Goal: Task Accomplishment & Management: Complete application form

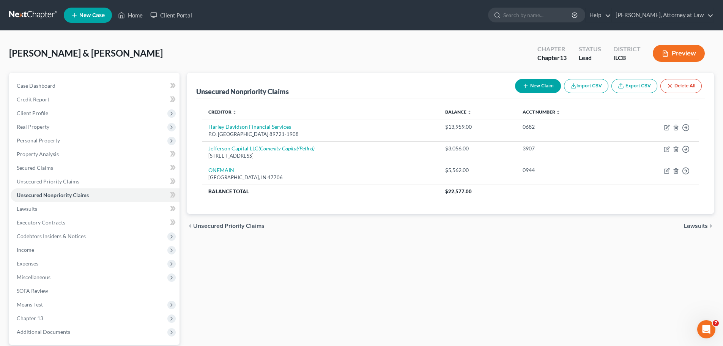
click at [541, 85] on button "New Claim" at bounding box center [538, 86] width 46 height 14
select select "2"
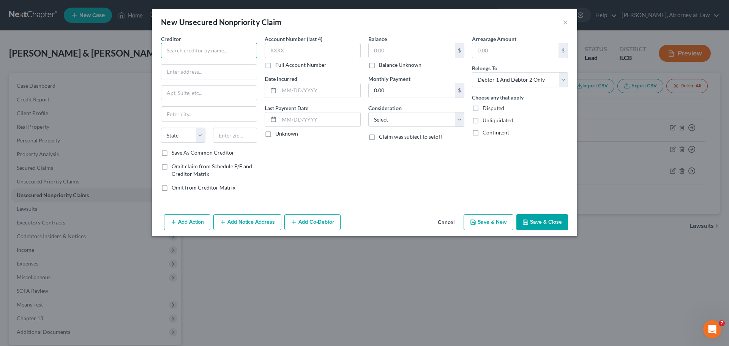
click at [236, 54] on input "text" at bounding box center [209, 50] width 96 height 15
type input "Capital One"
type input "PO Box 31293"
click at [199, 116] on input "text" at bounding box center [208, 114] width 95 height 14
type input "[GEOGRAPHIC_DATA]"
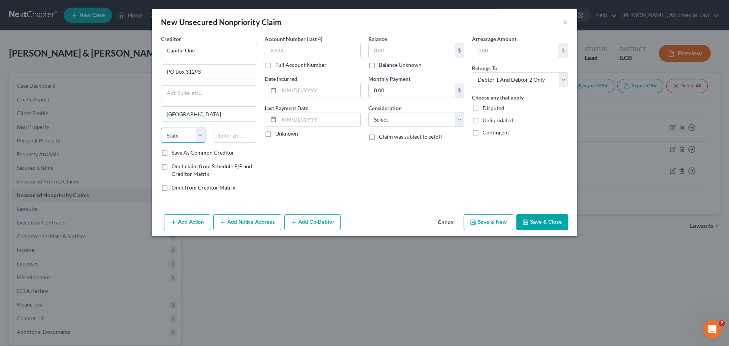
select select "46"
type input "84131"
click at [338, 48] on input "text" at bounding box center [313, 50] width 96 height 15
type input "6007"
click at [289, 90] on input "text" at bounding box center [319, 90] width 81 height 14
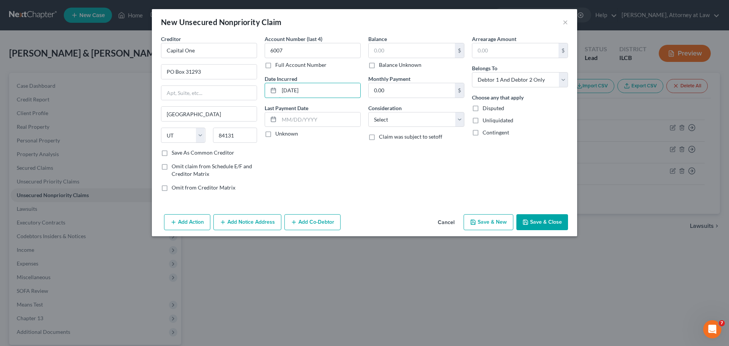
type input "[DATE]"
click at [393, 45] on input "text" at bounding box center [412, 50] width 86 height 14
type input "675"
select select "2"
click at [562, 216] on button "Save & Close" at bounding box center [542, 222] width 52 height 16
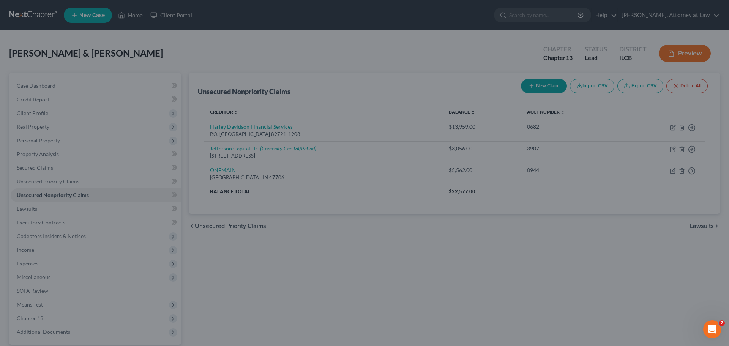
type input "675.00"
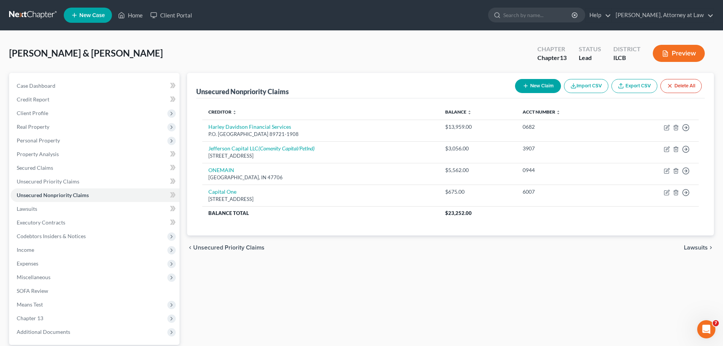
click at [538, 84] on button "New Claim" at bounding box center [538, 86] width 46 height 14
select select "2"
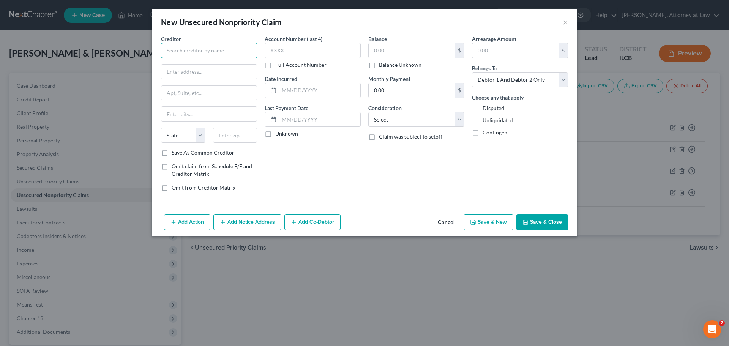
click at [214, 53] on input "text" at bounding box center [209, 50] width 96 height 15
type input "Capital One"
type input "PO Box 31293"
type input "[GEOGRAPHIC_DATA]"
select select "46"
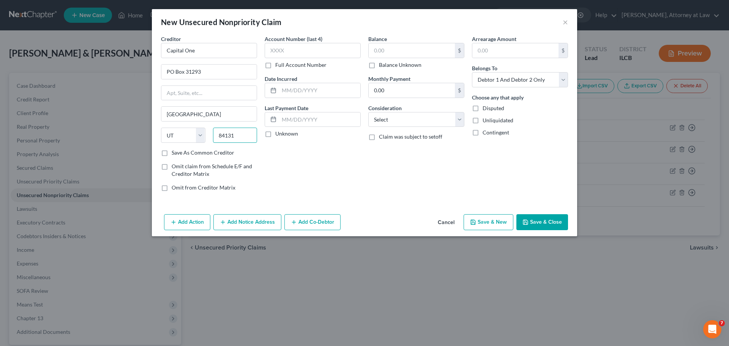
type input "84131"
click at [319, 51] on input "text" at bounding box center [313, 50] width 96 height 15
type input "4719"
click at [299, 88] on input "text" at bounding box center [319, 90] width 81 height 14
type input "[DATE]"
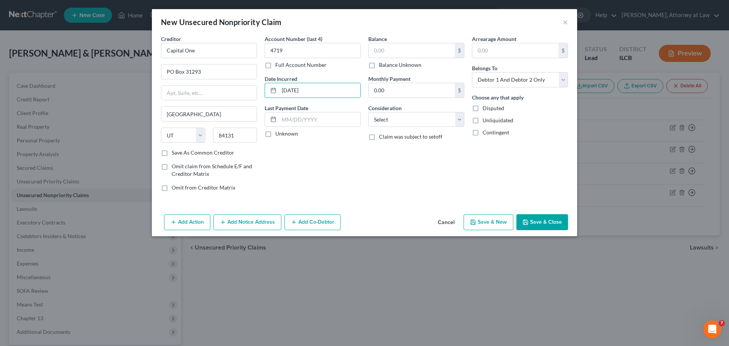
click at [383, 46] on input "text" at bounding box center [412, 50] width 86 height 14
type input "652"
click at [566, 24] on button "×" at bounding box center [565, 21] width 5 height 9
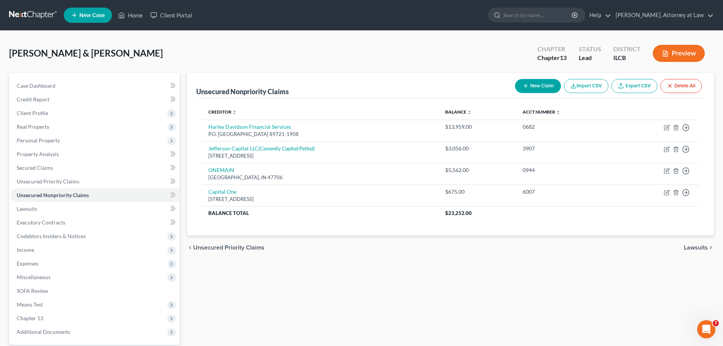
click at [523, 83] on icon "button" at bounding box center [526, 86] width 6 height 6
select select "2"
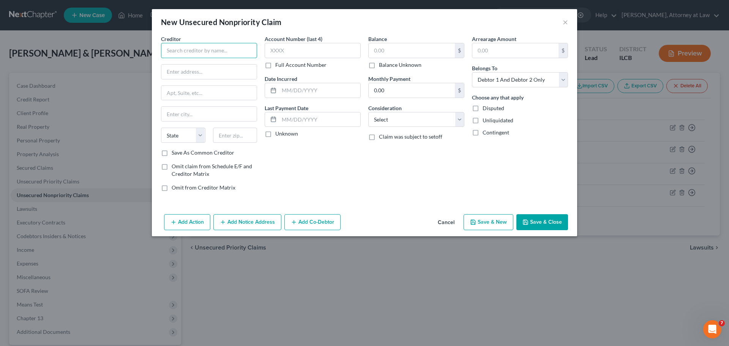
click at [225, 44] on input "text" at bounding box center [209, 50] width 96 height 15
type input "Global Lending Services"
type input "[STREET_ADDRESS]"
type input "[GEOGRAPHIC_DATA]"
select select "42"
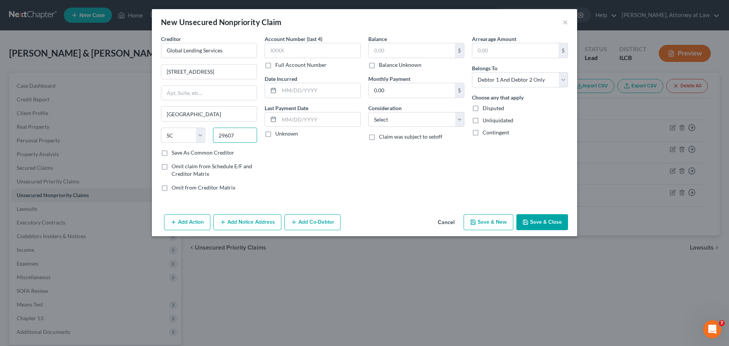
type input "29607"
click at [178, 152] on label "Save As Common Creditor" at bounding box center [203, 153] width 63 height 8
click at [178, 152] on input "Save As Common Creditor" at bounding box center [177, 151] width 5 height 5
checkbox input "true"
click at [334, 46] on input "text" at bounding box center [313, 50] width 96 height 15
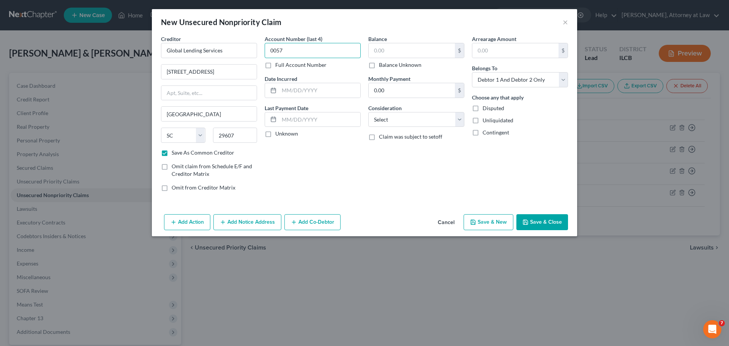
type input "0057"
type input "[DATE]"
type input "13,298"
click at [407, 115] on select "Select Cable / Satellite Services Collection Agency Credit Card Debt Debt Couns…" at bounding box center [416, 119] width 96 height 15
select select "4"
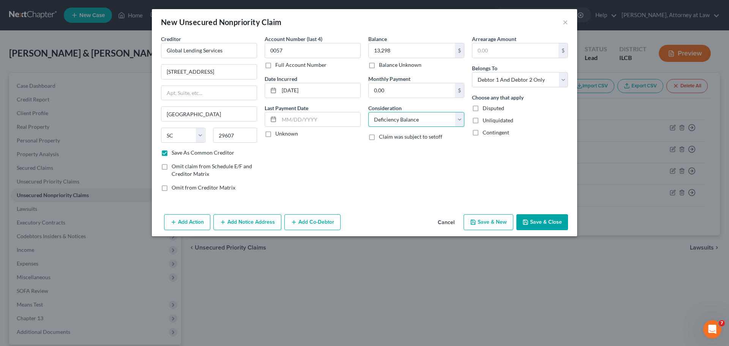
click at [368, 112] on select "Select Cable / Satellite Services Collection Agency Credit Card Debt Debt Couns…" at bounding box center [416, 119] width 96 height 15
click at [547, 219] on button "Save & Close" at bounding box center [542, 222] width 52 height 16
checkbox input "false"
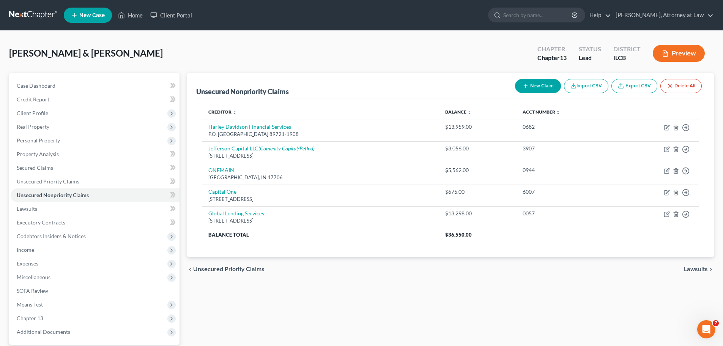
click at [548, 87] on button "New Claim" at bounding box center [538, 86] width 46 height 14
select select "2"
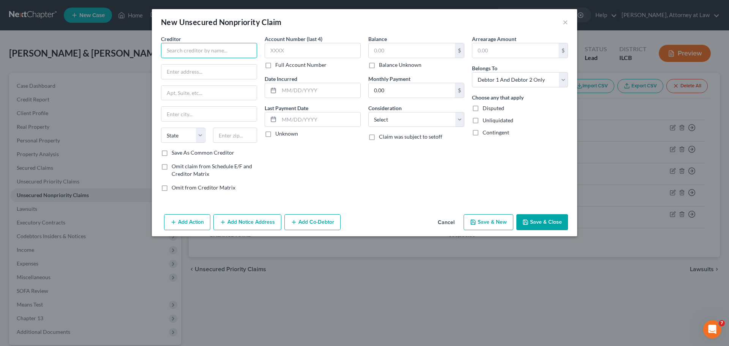
click at [253, 57] on input "text" at bounding box center [209, 50] width 96 height 15
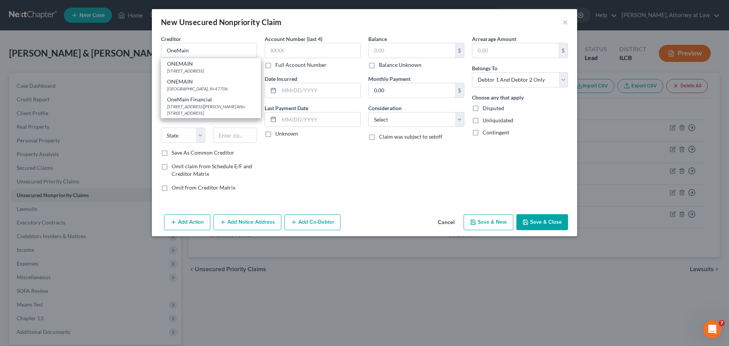
click at [627, 53] on div "New Unsecured Nonpriority Claim × Creditor * OneMain ONEMAIN [STREET_ADDRESS] […" at bounding box center [364, 173] width 729 height 346
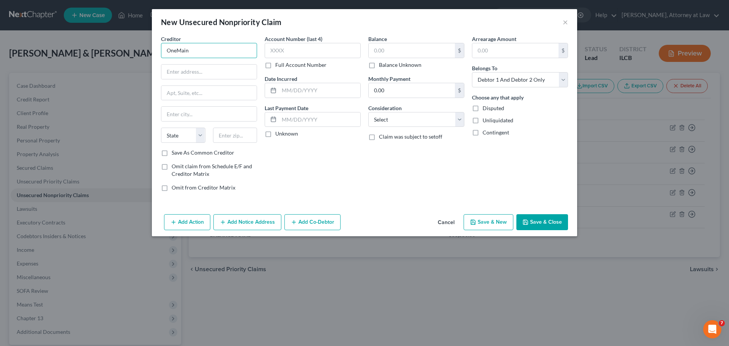
drag, startPoint x: 248, startPoint y: 44, endPoint x: 246, endPoint y: 51, distance: 7.0
click at [248, 44] on input "OneMain" at bounding box center [209, 50] width 96 height 15
click at [246, 51] on input "OneMain" at bounding box center [209, 50] width 96 height 15
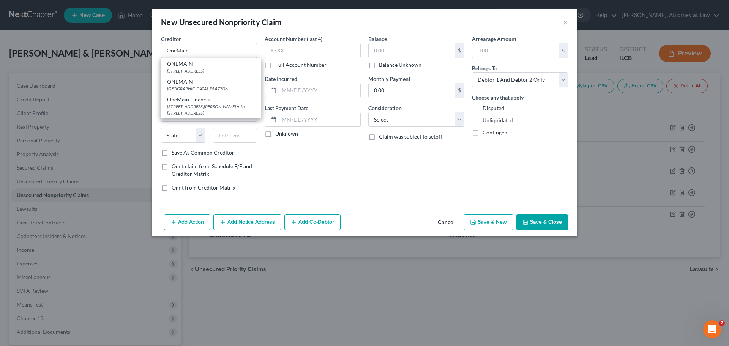
click at [212, 92] on div "[GEOGRAPHIC_DATA], IN 47706" at bounding box center [211, 88] width 88 height 6
type input "ONEMAIN"
type input "PO BOX 1010"
type input "[GEOGRAPHIC_DATA]"
select select "15"
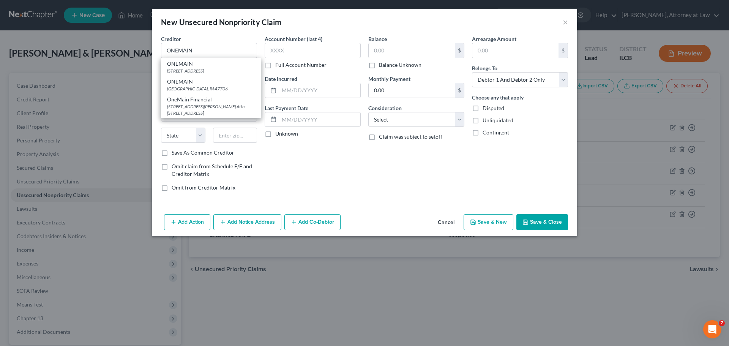
type input "47706"
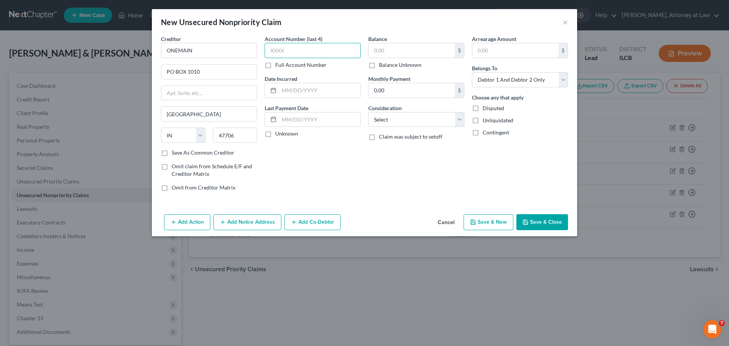
click at [350, 51] on input "text" at bounding box center [313, 50] width 96 height 15
type input "0799"
type input "[DATE]"
type input "12,405"
click at [407, 115] on select "Select Cable / Satellite Services Collection Agency Credit Card Debt Debt Couns…" at bounding box center [416, 119] width 96 height 15
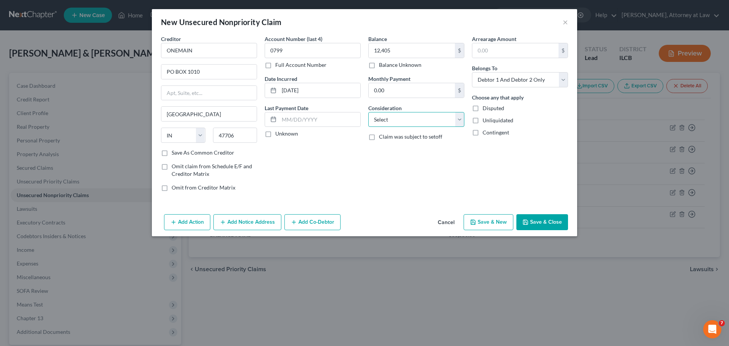
select select "4"
click at [368, 112] on select "Select Cable / Satellite Services Collection Agency Credit Card Debt Debt Couns…" at bounding box center [416, 119] width 96 height 15
click at [531, 218] on button "Save & Close" at bounding box center [542, 222] width 52 height 16
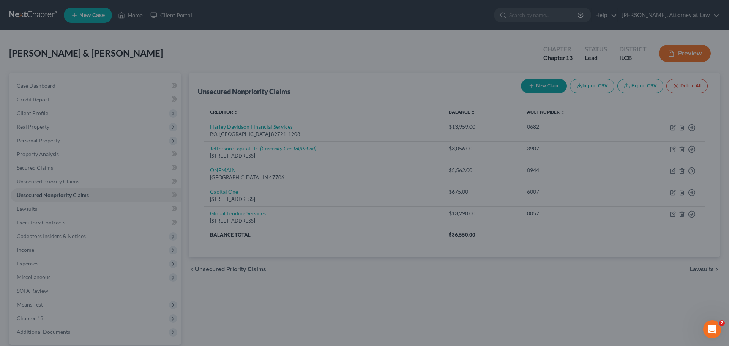
type input "12,405.00"
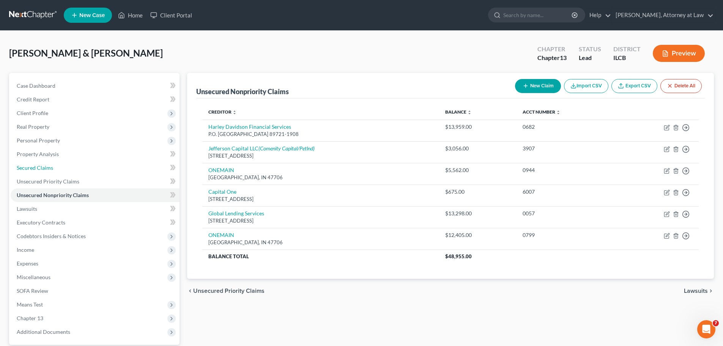
click at [40, 169] on span "Secured Claims" at bounding box center [35, 167] width 36 height 6
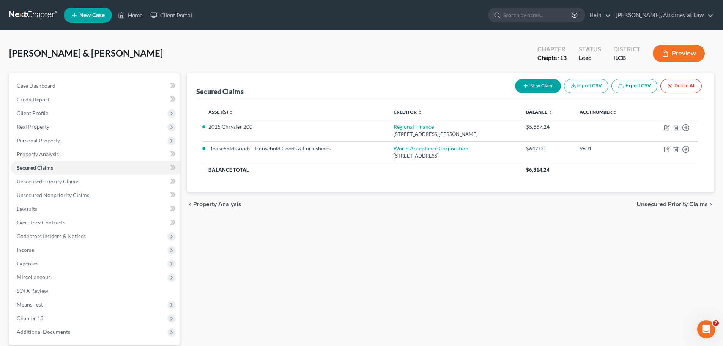
click at [318, 276] on div "Secured Claims New Claim Import CSV Export CSV Delete All Asset(s) expand_more …" at bounding box center [450, 231] width 535 height 316
click at [88, 198] on link "Unsecured Nonpriority Claims" at bounding box center [95, 195] width 169 height 14
